Goal: Task Accomplishment & Management: Complete application form

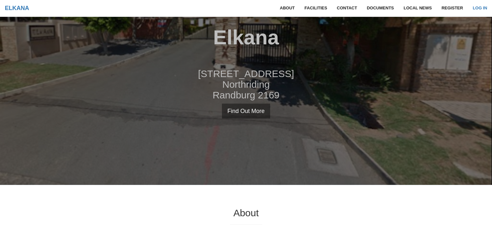
scroll to position [40, 0]
click at [483, 9] on link "Log in" at bounding box center [479, 8] width 24 height 16
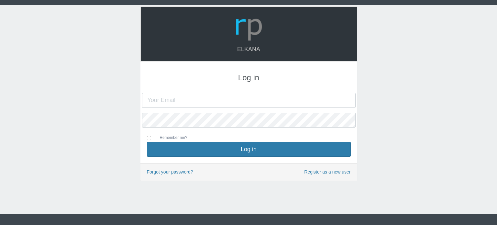
click at [224, 105] on input "text" at bounding box center [248, 100] width 213 height 15
type input "[EMAIL_ADDRESS][DOMAIN_NAME]"
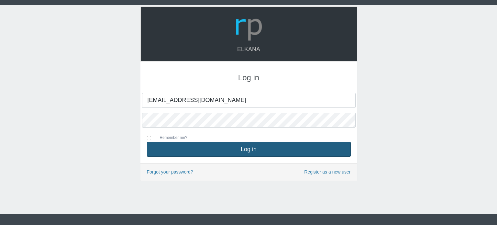
click at [218, 144] on button "Log in" at bounding box center [249, 149] width 204 height 15
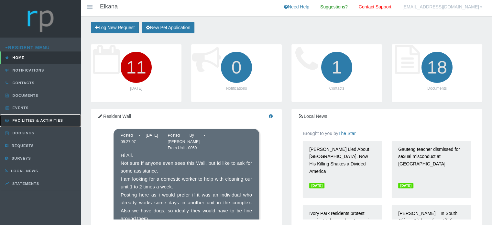
click at [36, 121] on span "Facilities & Activities" at bounding box center [37, 120] width 52 height 4
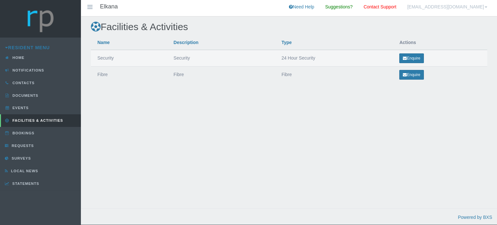
click at [282, 58] on td "24 Hour Security" at bounding box center [334, 58] width 118 height 17
click at [35, 147] on link "Requests" at bounding box center [40, 145] width 81 height 13
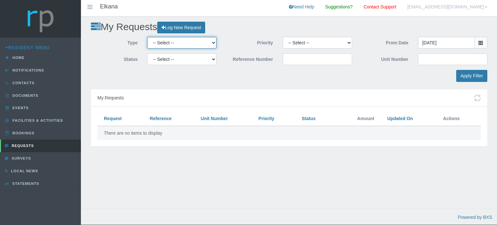
click at [205, 42] on select "-- Select -- Complaint Compliment Enquiry Request for maintenance Other (not li…" at bounding box center [181, 43] width 69 height 12
select select "MAINTNCE"
click at [147, 37] on select "-- Select -- Complaint Compliment Enquiry Request for maintenance Other (not li…" at bounding box center [181, 43] width 69 height 12
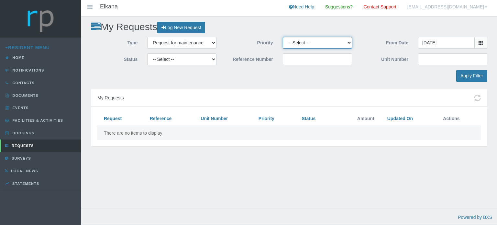
click at [344, 43] on select "-- Select -- High Low Normal" at bounding box center [317, 43] width 69 height 12
select select "HIGH"
click at [283, 37] on select "-- Select -- High Low Normal" at bounding box center [317, 43] width 69 height 12
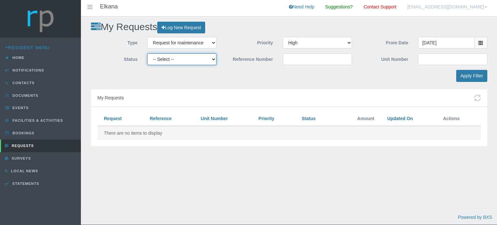
click at [199, 58] on select "-- Select -- Approved Cancelled Completed Declined More information required Ne…" at bounding box center [181, 59] width 69 height 12
select select "NEW"
click at [147, 53] on select "-- Select -- Approved Cancelled Completed Declined More information required Ne…" at bounding box center [181, 59] width 69 height 12
click at [435, 56] on input "Unit Number" at bounding box center [452, 59] width 69 height 12
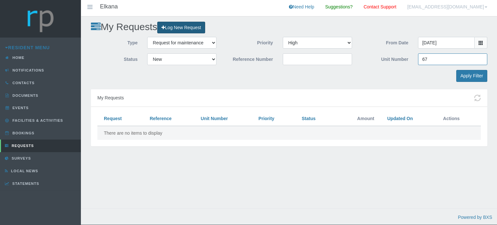
type input "67"
click at [202, 29] on link "Log New Request" at bounding box center [181, 28] width 48 height 12
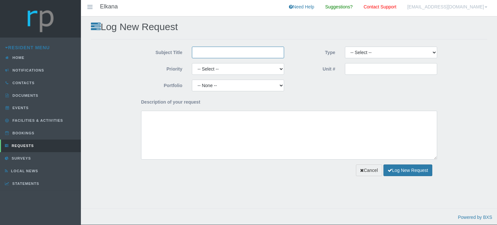
click at [225, 52] on input "Subject Title" at bounding box center [238, 53] width 92 height 12
type input "Clean up of Gardens"
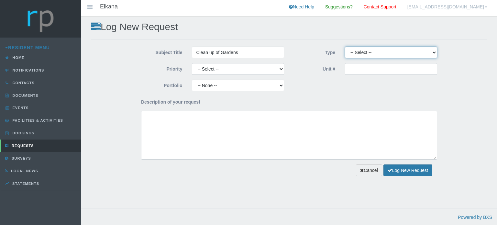
click at [420, 50] on select "-- Select -- Complaint Compliment Enquiry Request for maintenance Other (not li…" at bounding box center [391, 53] width 92 height 12
select select "MAINTNCE"
click at [345, 47] on select "-- Select -- Complaint Compliment Enquiry Request for maintenance Other (not li…" at bounding box center [391, 53] width 92 height 12
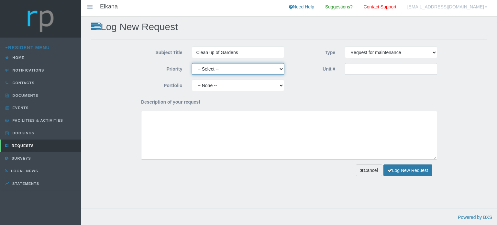
click at [263, 69] on select "-- Select -- High Low Normal" at bounding box center [238, 69] width 92 height 12
select select "HIGH"
click at [192, 63] on select "-- Select -- High Low Normal" at bounding box center [238, 69] width 92 height 12
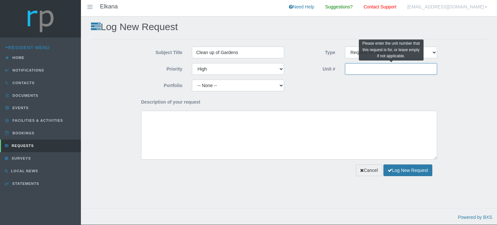
click at [393, 70] on input "Unit #" at bounding box center [391, 69] width 92 height 12
type input "67"
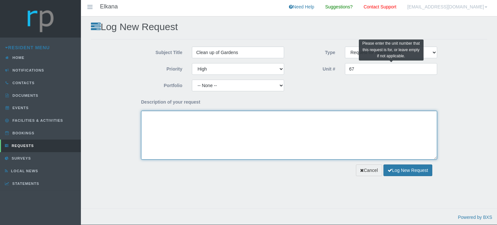
click at [222, 112] on textarea "Description of your request" at bounding box center [289, 135] width 296 height 49
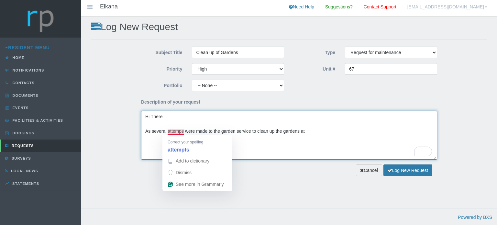
click at [180, 133] on textarea "Hi There As several attemps were made to the garden service to clean up the gar…" at bounding box center [289, 135] width 296 height 49
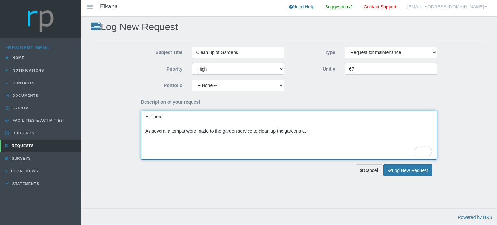
click at [318, 132] on textarea "Hi There As several attempts were made to the garden service to clean up the ga…" at bounding box center [289, 135] width 296 height 49
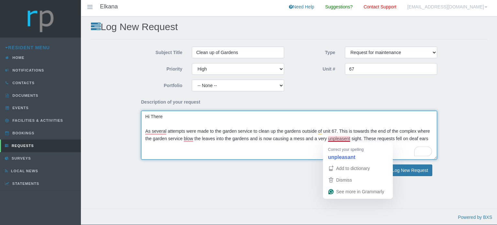
click at [341, 138] on textarea "Hi There As several attempts were made to the garden service to clean up the ga…" at bounding box center [289, 135] width 296 height 49
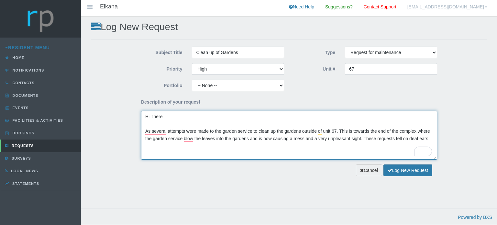
click at [407, 138] on textarea "Hi There As several attempts were made to the garden service to clean up the ga…" at bounding box center [289, 135] width 296 height 49
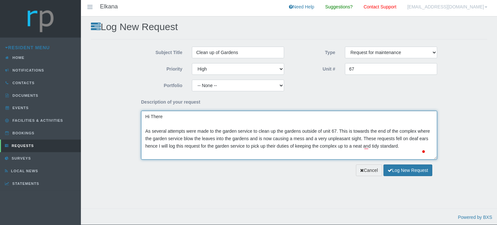
scroll to position [4, 0]
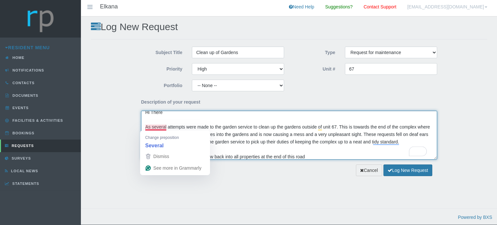
click at [158, 126] on textarea "Hi There As several attempts were made to the garden service to clean up the ga…" at bounding box center [289, 135] width 296 height 49
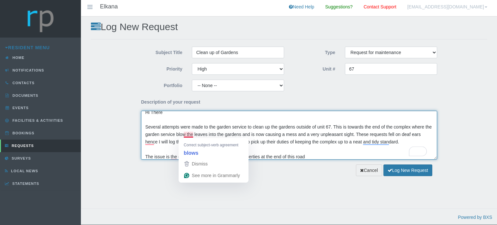
click at [188, 134] on textarea "Hi There Several attempts were made to the garden service to clean up the garde…" at bounding box center [289, 135] width 296 height 49
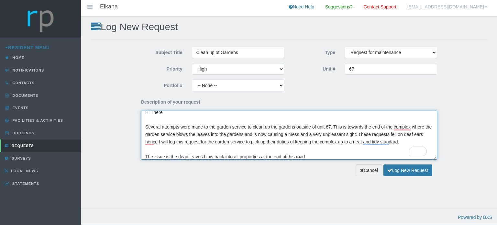
click at [149, 145] on textarea "Hi There Several attempts were made to the garden service to clean up the garde…" at bounding box center [289, 135] width 296 height 49
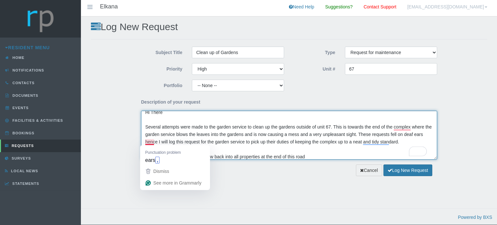
click at [149, 142] on textarea "Hi There Several attempts were made to the garden service to clean up the garde…" at bounding box center [289, 135] width 296 height 49
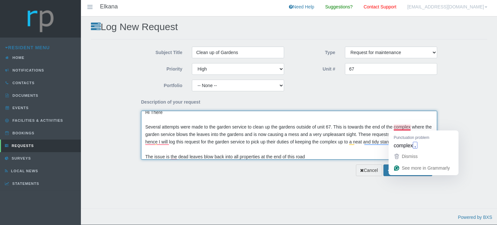
click at [402, 129] on textarea "Hi There Several attempts were made to the garden service to clean up the garde…" at bounding box center [289, 135] width 296 height 49
type textarea "Hi There Several attempts were made to the garden service to clean up the garde…"
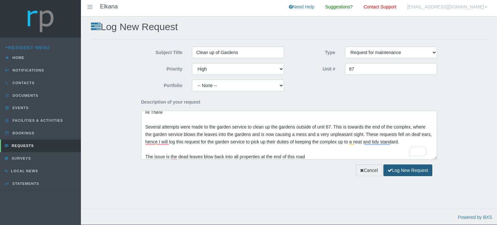
click at [398, 170] on button "Log New Request" at bounding box center [407, 170] width 49 height 12
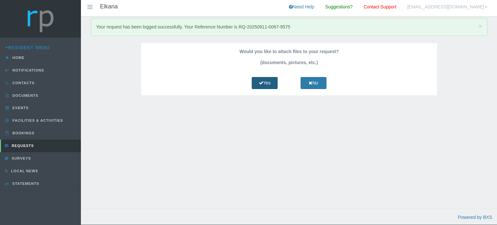
click at [269, 82] on link "Yes" at bounding box center [265, 83] width 26 height 12
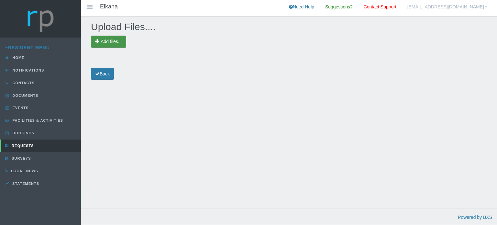
click at [109, 42] on span "Add files..." at bounding box center [111, 41] width 21 height 5
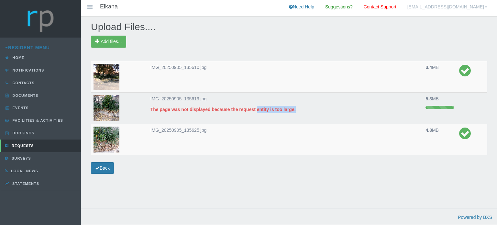
drag, startPoint x: 328, startPoint y: 110, endPoint x: 256, endPoint y: 120, distance: 73.2
click at [256, 120] on div "IMG_20250905_135619.jpg The page was not displayed because the request entity i…" at bounding box center [285, 107] width 275 height 31
click at [207, 108] on strong "The page was not displayed because the request entity is too large." at bounding box center [222, 109] width 145 height 5
click at [111, 77] on img at bounding box center [106, 77] width 26 height 26
click at [107, 168] on link "Back" at bounding box center [102, 168] width 23 height 12
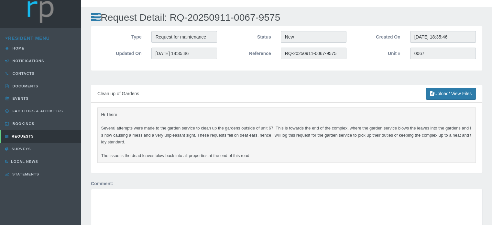
scroll to position [8, 0]
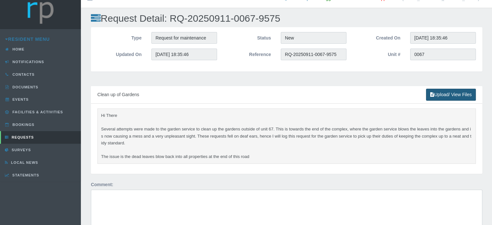
click at [456, 89] on link "Upload/ View Files" at bounding box center [451, 95] width 50 height 12
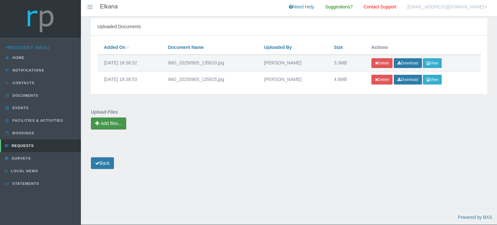
click at [114, 121] on span "Add files..." at bounding box center [111, 123] width 21 height 5
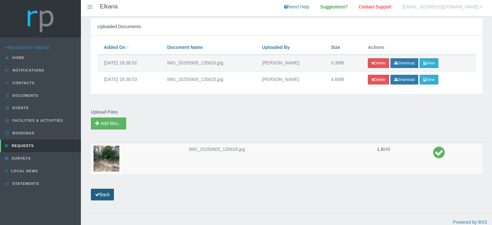
click at [114, 192] on link "Back" at bounding box center [102, 194] width 23 height 12
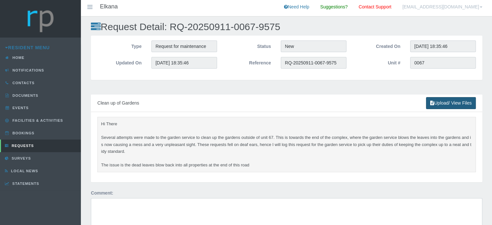
click at [455, 102] on link "Upload/ View Files" at bounding box center [451, 103] width 50 height 12
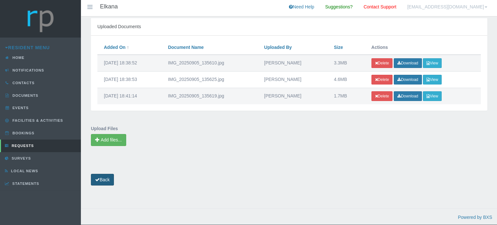
click at [105, 178] on link "Back" at bounding box center [102, 180] width 23 height 12
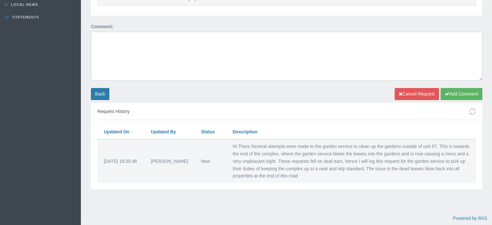
scroll to position [166, 0]
click at [101, 93] on link "Back" at bounding box center [100, 94] width 18 height 12
